Goal: Task Accomplishment & Management: Use online tool/utility

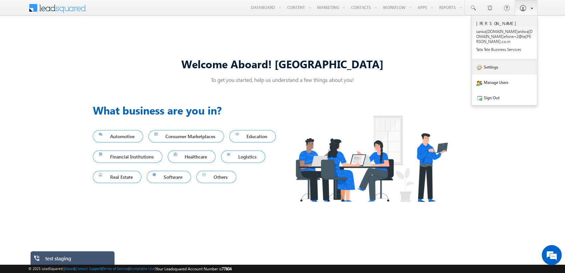
click at [492, 64] on link "Settings" at bounding box center [503, 66] width 65 height 15
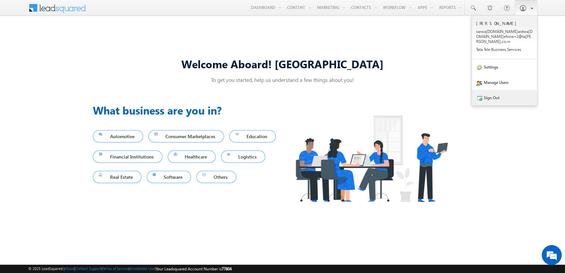
click at [508, 92] on link "Sign Out" at bounding box center [503, 97] width 65 height 15
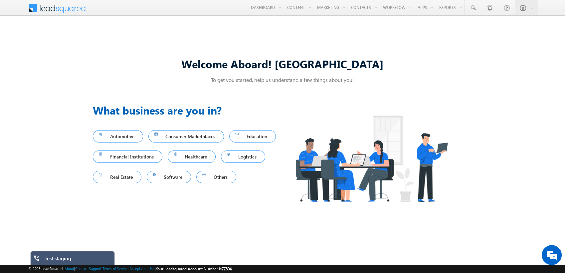
click at [57, 258] on div "test staging" at bounding box center [77, 259] width 65 height 9
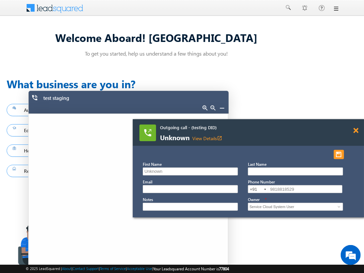
click at [357, 130] on span at bounding box center [355, 131] width 5 height 6
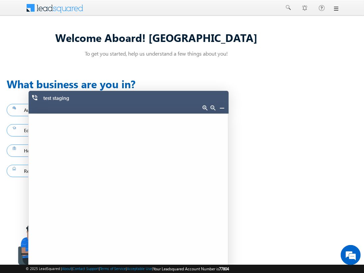
click at [222, 104] on div at bounding box center [213, 108] width 30 height 9
click at [222, 108] on link at bounding box center [221, 107] width 5 height 5
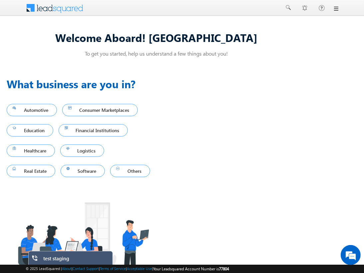
click at [331, 13] on div at bounding box center [182, 8] width 313 height 16
click at [333, 10] on link at bounding box center [335, 8] width 5 height 5
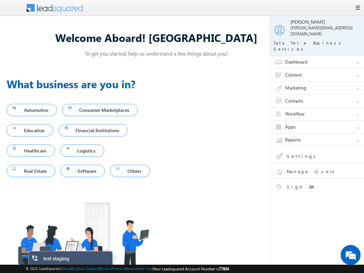
click at [220, 81] on div "Previous What business are you in? Automotive Consumer Marketplaces Education F…" at bounding box center [156, 189] width 299 height 243
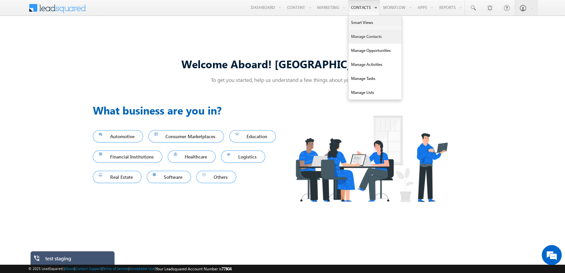
click at [374, 36] on link "Manage Contacts" at bounding box center [374, 37] width 53 height 14
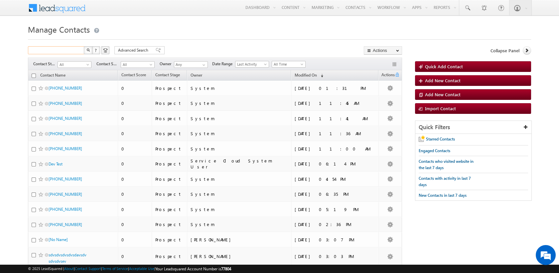
click at [54, 49] on input "text" at bounding box center [56, 50] width 57 height 8
type input "9717556599"
click at [84, 46] on button "button" at bounding box center [88, 50] width 9 height 8
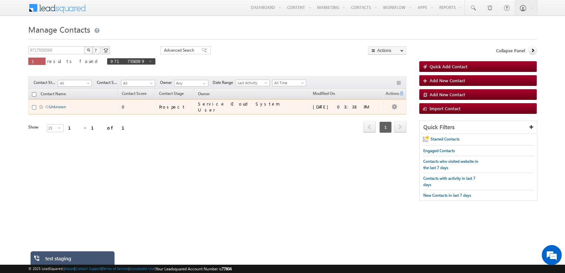
click at [53, 104] on link "Unknown" at bounding box center [57, 106] width 17 height 5
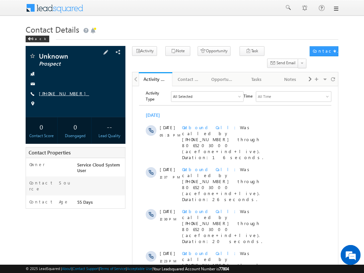
click at [54, 91] on link "[PHONE_NUMBER]" at bounding box center [64, 93] width 50 height 6
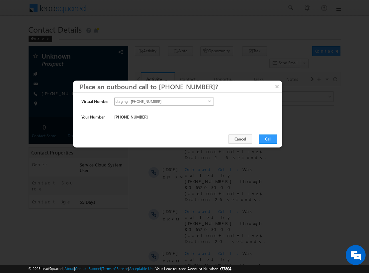
click at [174, 105] on span "staging - [PHONE_NUMBER]" at bounding box center [162, 101] width 94 height 7
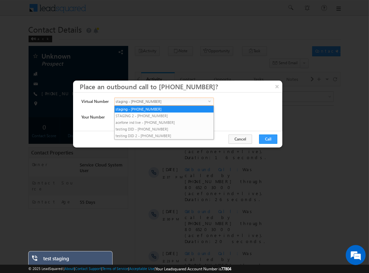
click at [218, 68] on div at bounding box center [184, 136] width 369 height 273
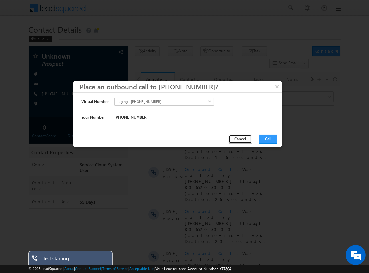
click at [242, 138] on button "Cancel" at bounding box center [241, 138] width 24 height 9
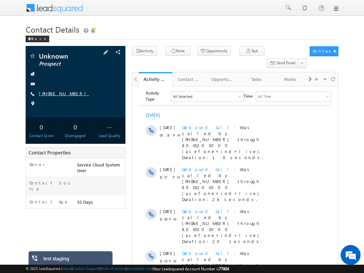
click at [64, 92] on link "[PHONE_NUMBER]" at bounding box center [64, 93] width 50 height 6
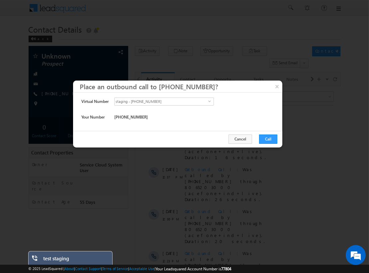
click at [177, 93] on div "Virtual Number staging - +911246563454 select +911246563454 Your Number +91-971…" at bounding box center [177, 111] width 209 height 38
click at [167, 101] on span "staging - [PHONE_NUMBER]" at bounding box center [162, 101] width 94 height 7
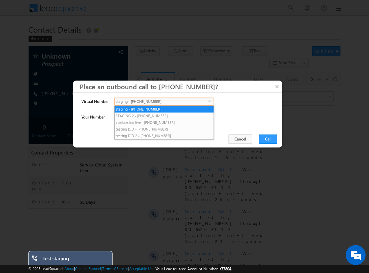
click at [280, 56] on div at bounding box center [184, 136] width 369 height 273
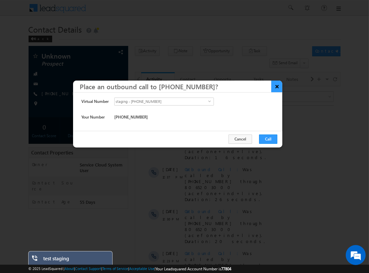
click at [272, 86] on button "×" at bounding box center [277, 86] width 11 height 12
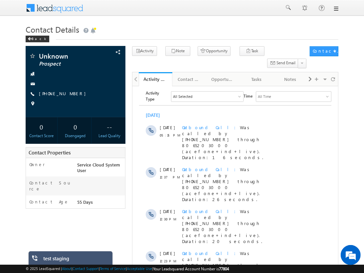
click at [335, 8] on link at bounding box center [335, 8] width 5 height 5
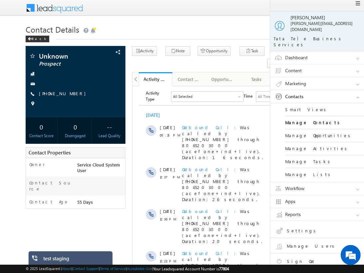
scroll to position [4, 0]
click at [301, 257] on link "Sign Out" at bounding box center [322, 263] width 95 height 12
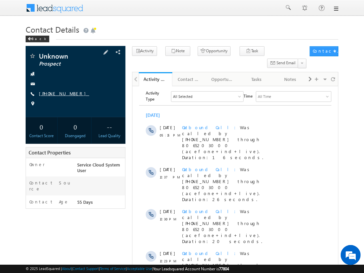
click at [58, 93] on link "[PHONE_NUMBER]" at bounding box center [64, 93] width 50 height 6
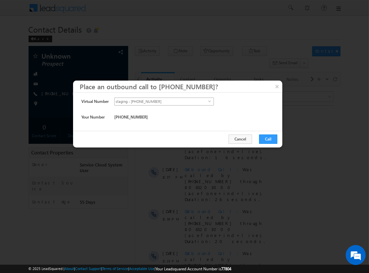
click at [169, 101] on span "staging - [PHONE_NUMBER]" at bounding box center [162, 101] width 94 height 7
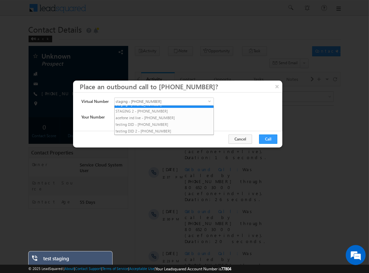
click at [200, 55] on div at bounding box center [184, 136] width 369 height 273
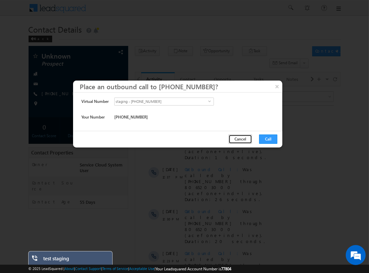
click at [246, 140] on button "Cancel" at bounding box center [241, 138] width 24 height 9
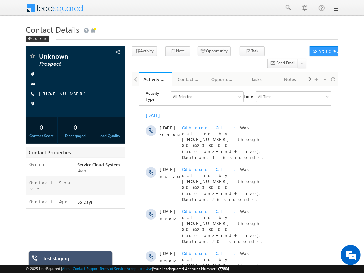
click at [335, 9] on link at bounding box center [335, 8] width 5 height 5
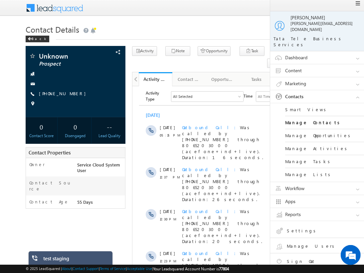
scroll to position [4, 0]
click at [303, 257] on link "Sign Out" at bounding box center [322, 263] width 95 height 12
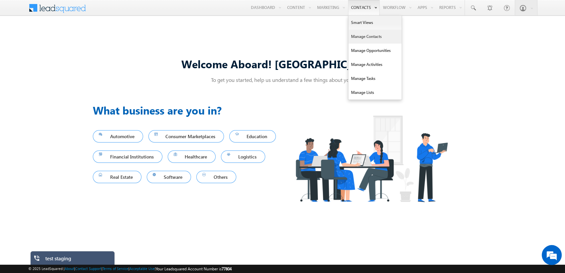
click at [356, 36] on link "Manage Contacts" at bounding box center [374, 37] width 53 height 14
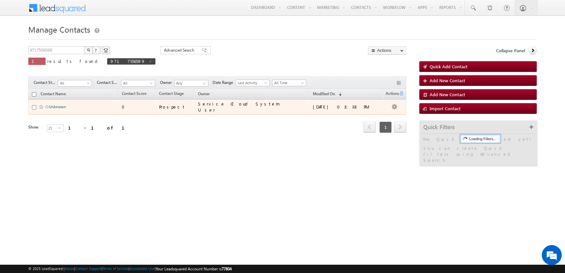
click at [54, 108] on link "Unknown" at bounding box center [57, 106] width 17 height 5
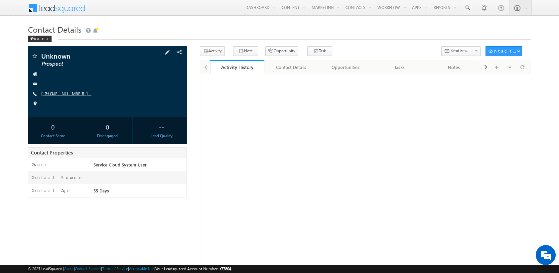
click at [64, 94] on link "[PHONE_NUMBER]" at bounding box center [66, 93] width 50 height 6
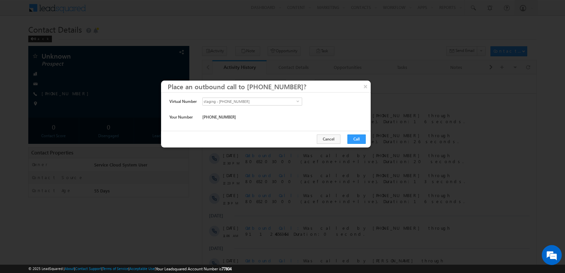
click at [244, 106] on div "staging - +911246563454 select +911246563454" at bounding box center [252, 101] width 100 height 9
click at [241, 105] on div "staging - +911246563454 select" at bounding box center [252, 101] width 100 height 8
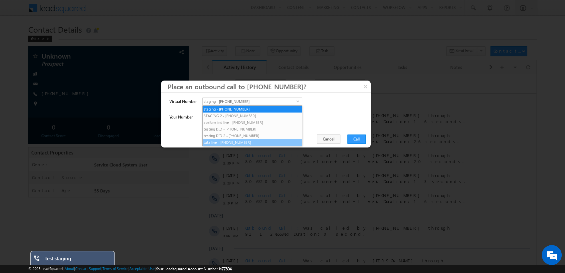
click at [217, 143] on li "tata live - +91-8069427207" at bounding box center [251, 142] width 99 height 7
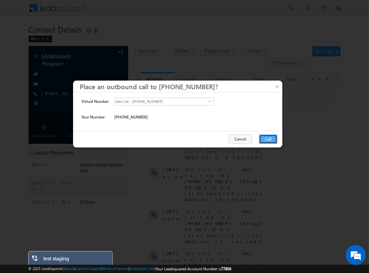
click at [269, 142] on button "Call" at bounding box center [268, 138] width 18 height 9
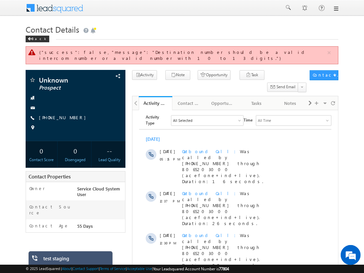
click at [337, 11] on link at bounding box center [335, 8] width 5 height 5
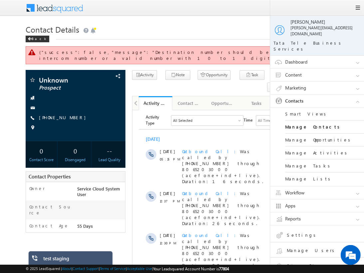
scroll to position [4, 0]
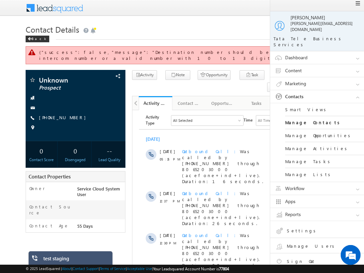
click at [301, 253] on li "Sign Out" at bounding box center [320, 260] width 100 height 15
click at [290, 256] on link "Sign Out" at bounding box center [322, 262] width 95 height 12
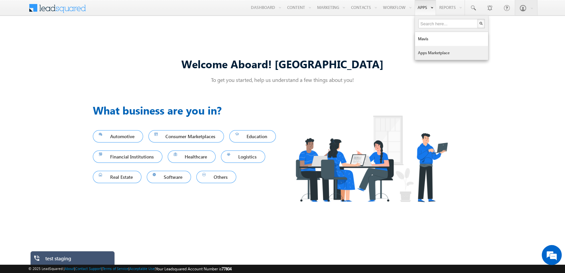
click at [369, 51] on link "Apps Marketplace" at bounding box center [451, 53] width 73 height 14
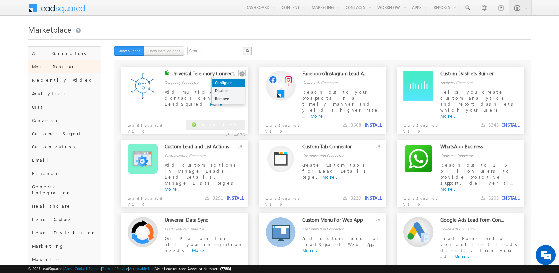
click at [236, 82] on link "Configure" at bounding box center [228, 82] width 33 height 8
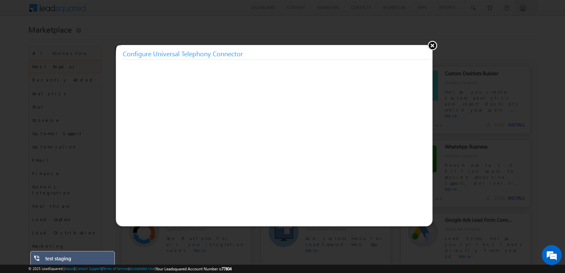
click at [433, 44] on button at bounding box center [432, 45] width 10 height 10
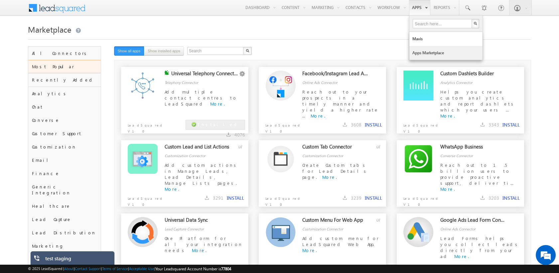
click at [421, 47] on link "Apps Marketplace" at bounding box center [445, 53] width 73 height 14
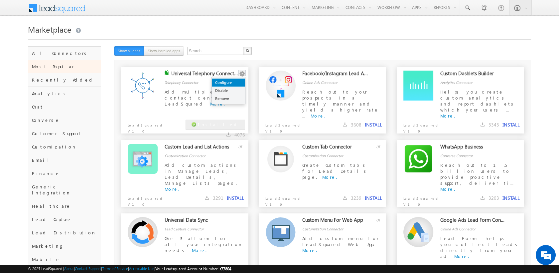
click at [230, 81] on link "Configure" at bounding box center [228, 82] width 33 height 8
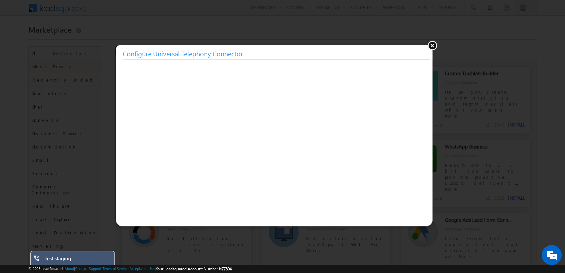
click at [429, 47] on button at bounding box center [432, 45] width 10 height 10
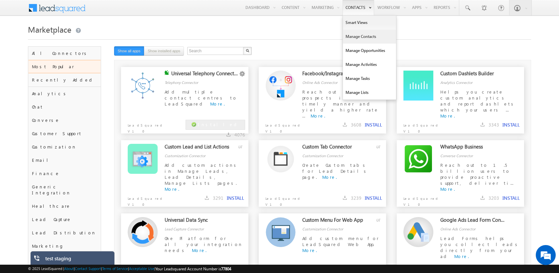
click at [363, 37] on link "Manage Contacts" at bounding box center [369, 37] width 53 height 14
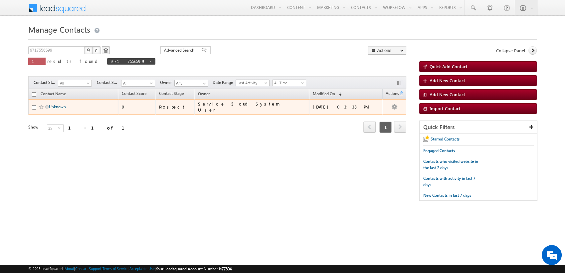
click at [52, 106] on link "Unknown" at bounding box center [57, 106] width 17 height 5
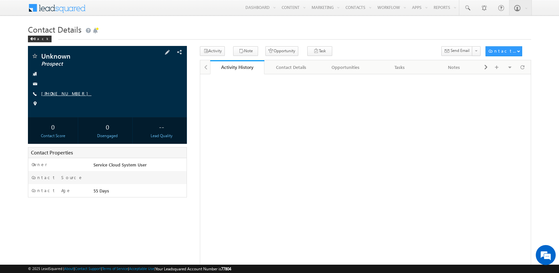
click at [63, 94] on link "[PHONE_NUMBER]" at bounding box center [66, 93] width 50 height 6
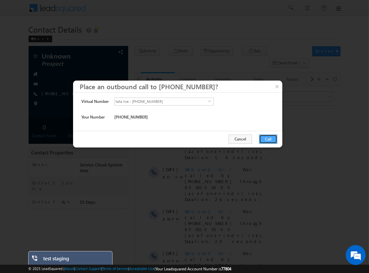
click at [271, 136] on button "Call" at bounding box center [268, 138] width 18 height 9
